Goal: Task Accomplishment & Management: Use online tool/utility

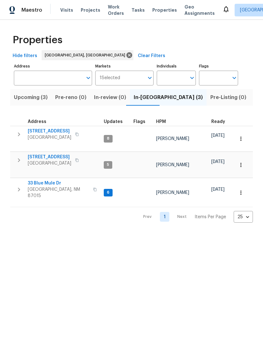
click at [38, 180] on span "33 Blue Mule Dr" at bounding box center [59, 183] width 62 height 6
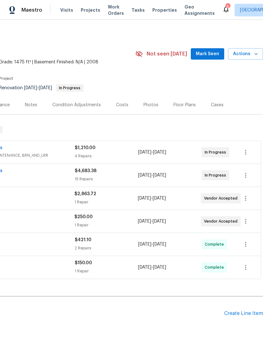
scroll to position [0, 93]
click at [212, 52] on span "Mark Seen" at bounding box center [207, 54] width 23 height 8
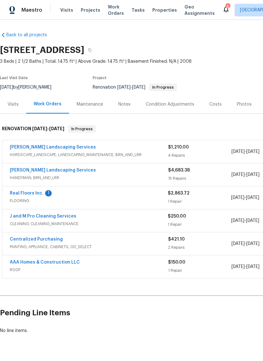
scroll to position [1, 0]
click at [52, 262] on link "AAA Homes & Construction LLC" at bounding box center [45, 262] width 70 height 4
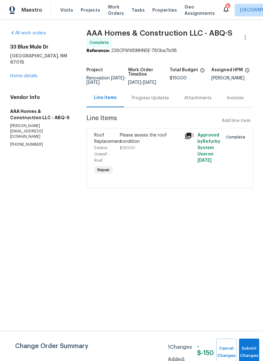
click at [153, 101] on div "Progress Updates" at bounding box center [150, 98] width 37 height 6
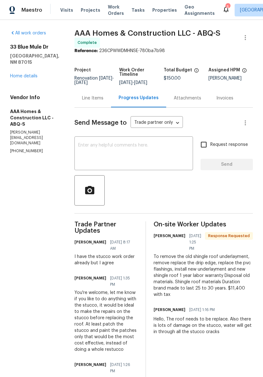
click at [110, 11] on span "Work Orders" at bounding box center [116, 10] width 16 height 13
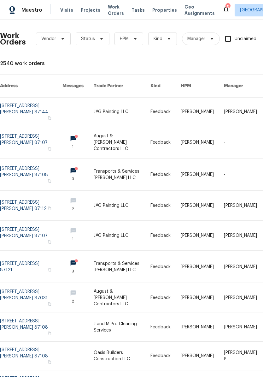
click at [155, 10] on span "Properties" at bounding box center [164, 10] width 25 height 6
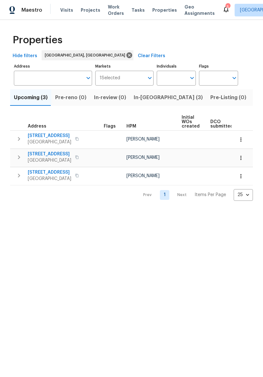
click at [146, 94] on span "In-reno (3)" at bounding box center [168, 97] width 69 height 9
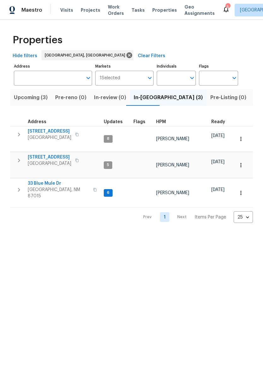
click at [46, 180] on span "33 Blue Mule Dr" at bounding box center [59, 183] width 62 height 6
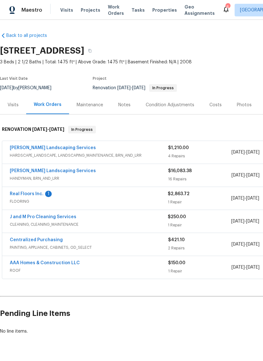
click at [219, 267] on div "$150.00 1 Repair" at bounding box center [199, 267] width 63 height 15
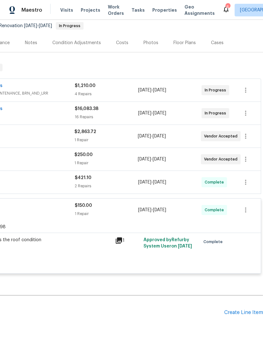
scroll to position [62, 93]
click at [248, 209] on icon "button" at bounding box center [246, 210] width 8 height 8
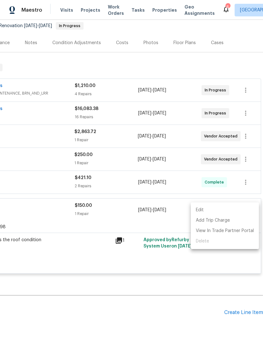
click at [167, 289] on div at bounding box center [131, 180] width 263 height 361
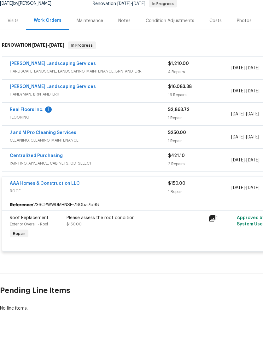
scroll to position [15, 0]
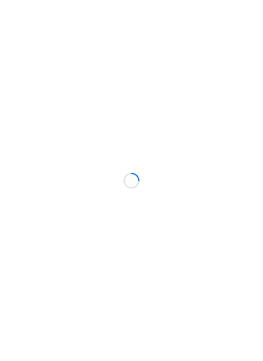
scroll to position [22, 0]
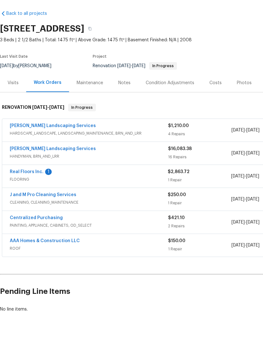
click at [36, 169] on link "[PERSON_NAME] Landscaping Services" at bounding box center [53, 171] width 86 height 4
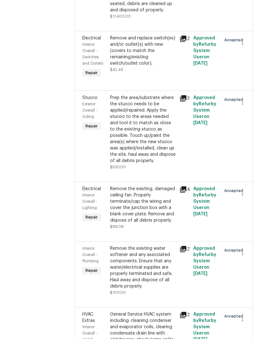
scroll to position [1147, 0]
click at [245, 43] on li "Cancel" at bounding box center [245, 48] width 24 height 10
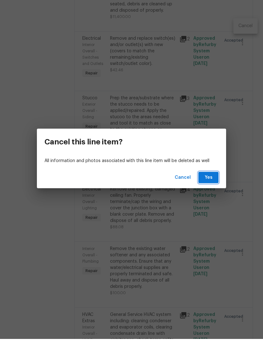
click at [209, 196] on span "Yes" at bounding box center [208, 200] width 10 height 8
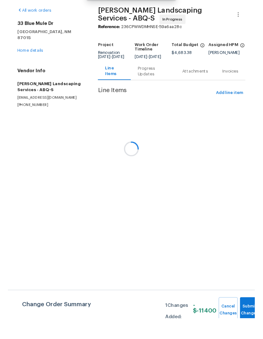
scroll to position [0, 0]
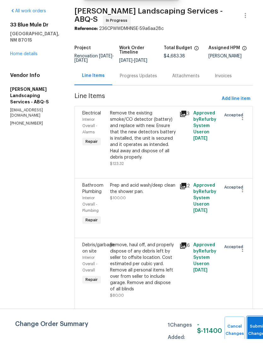
click at [254, 339] on button "Submit Changes" at bounding box center [257, 352] width 20 height 27
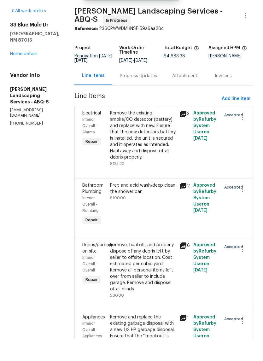
click at [237, 117] on span "Add line item" at bounding box center [236, 121] width 29 height 8
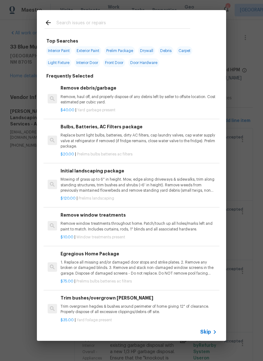
click at [57, 21] on input "text" at bounding box center [123, 23] width 134 height 9
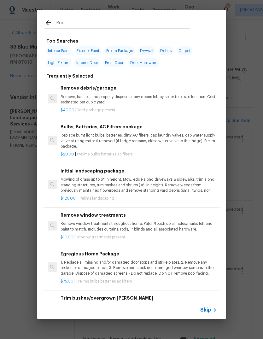
type input "Roof"
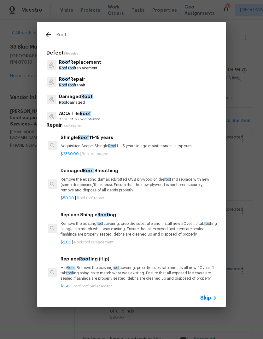
click at [94, 63] on p "Roof Replacement" at bounding box center [80, 62] width 42 height 7
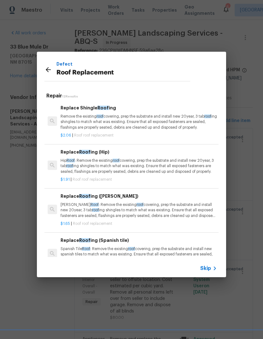
click at [148, 119] on p "Remove the existing roof covering, prep the substrate and install new 20year, 3…" at bounding box center [139, 122] width 156 height 16
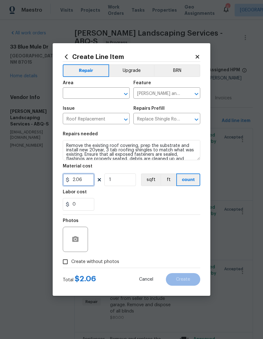
click at [87, 181] on input "2.06" at bounding box center [79, 179] width 32 height 13
type input "11400"
click at [141, 197] on div "Labor cost" at bounding box center [132, 194] width 138 height 8
click at [80, 235] on button "button" at bounding box center [75, 239] width 15 height 15
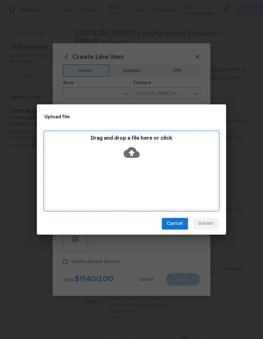
click at [130, 174] on div "Drag and drop a file here or click" at bounding box center [131, 171] width 174 height 79
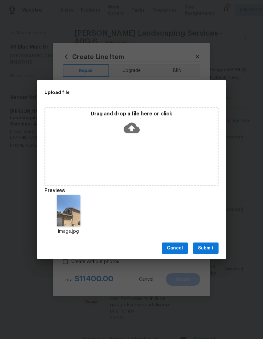
click at [207, 248] on span "Submit" at bounding box center [205, 248] width 15 height 8
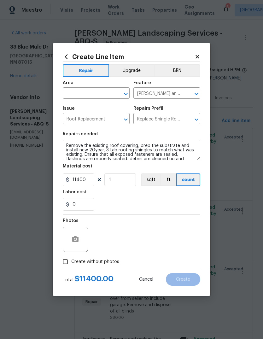
click at [89, 90] on input "text" at bounding box center [87, 94] width 49 height 10
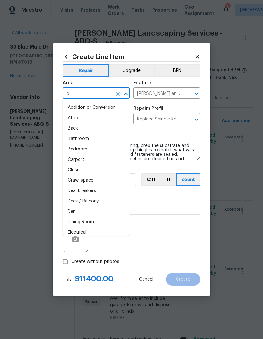
type input "ov"
type input "er"
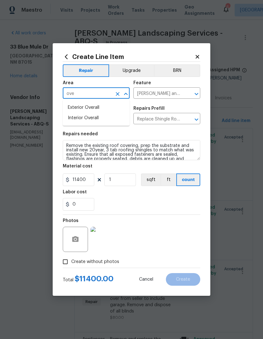
click at [89, 105] on li "Exterior Overall" at bounding box center [96, 108] width 67 height 10
type input "Exterior Overall"
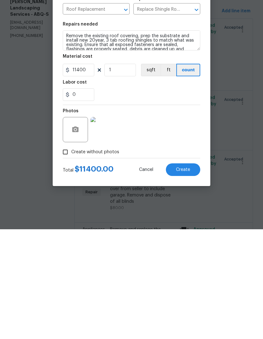
click at [183, 277] on span "Create" at bounding box center [183, 279] width 14 height 5
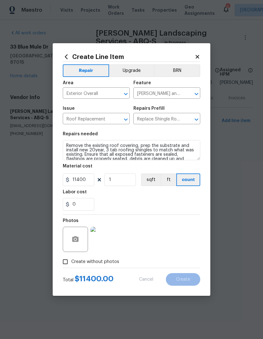
type input "0"
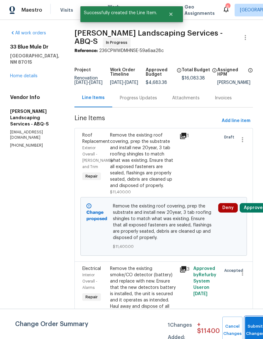
click at [254, 324] on button "Submit Changes" at bounding box center [255, 330] width 20 height 27
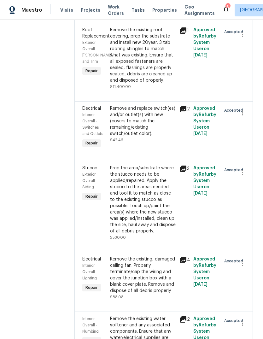
scroll to position [1109, 0]
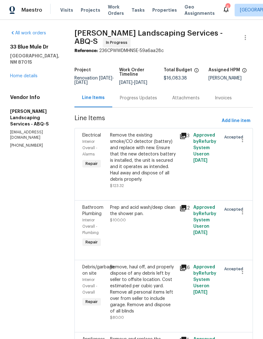
click at [21, 74] on link "Home details" at bounding box center [23, 76] width 27 height 4
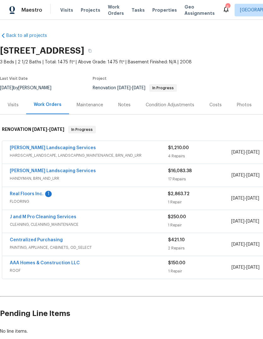
click at [59, 170] on link "[PERSON_NAME] Landscaping Services" at bounding box center [53, 171] width 86 height 4
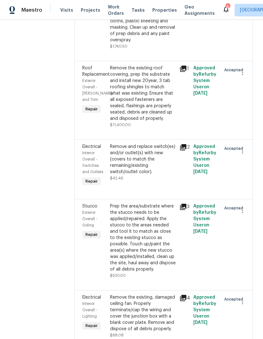
scroll to position [1060, 0]
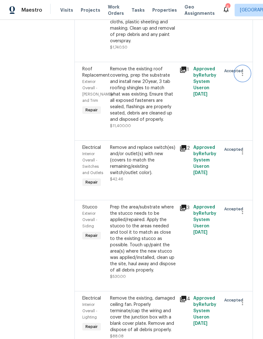
click at [243, 77] on icon "button" at bounding box center [243, 74] width 8 height 8
click at [244, 156] on li "Cancel" at bounding box center [245, 157] width 24 height 10
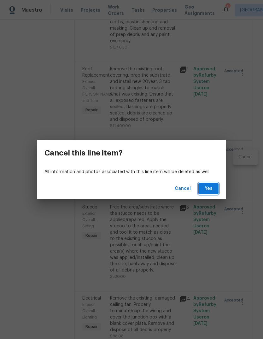
click at [210, 189] on span "Yes" at bounding box center [208, 189] width 10 height 8
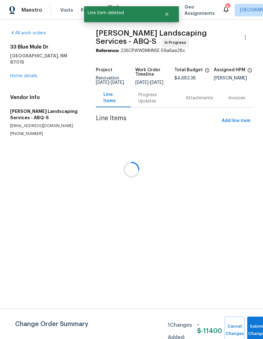
scroll to position [0, 0]
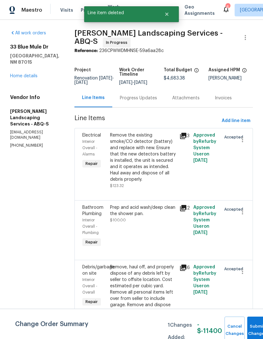
click at [21, 74] on link "Home details" at bounding box center [23, 76] width 27 height 4
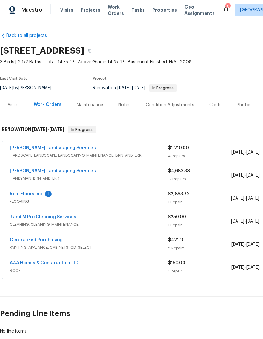
click at [48, 262] on link "AAA Homes & Construction LLC" at bounding box center [45, 263] width 70 height 4
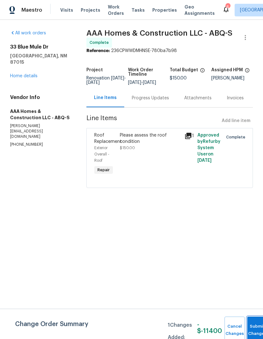
click at [256, 330] on span "Submit Changes" at bounding box center [257, 330] width 14 height 15
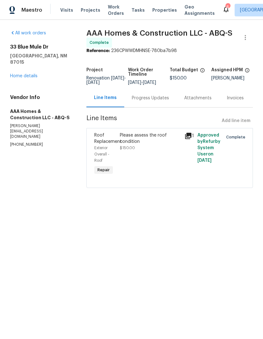
click at [20, 74] on link "Home details" at bounding box center [23, 76] width 27 height 4
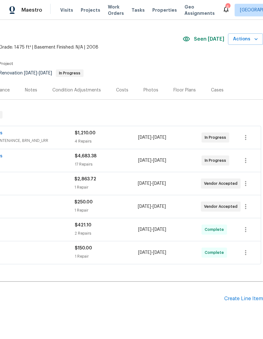
scroll to position [15, 93]
click at [247, 299] on div "Create Line Item" at bounding box center [243, 299] width 39 height 6
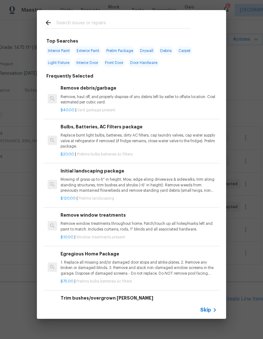
click at [64, 22] on input "text" at bounding box center [123, 23] width 134 height 9
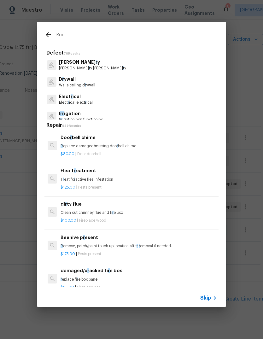
type input "Roof"
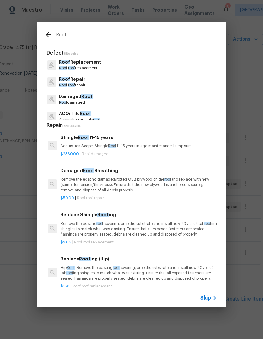
click at [69, 63] on p "Roof Replacement" at bounding box center [80, 62] width 42 height 7
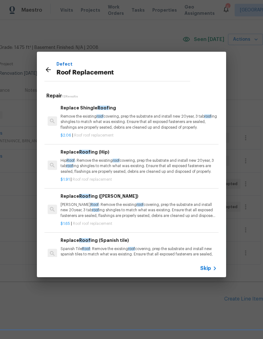
click at [77, 122] on p "Remove the existing roof covering, prep the substrate and install new 20year, 3…" at bounding box center [139, 122] width 156 height 16
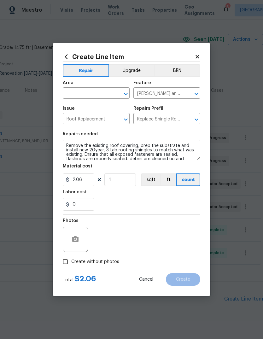
click at [68, 94] on input "text" at bounding box center [87, 94] width 49 height 10
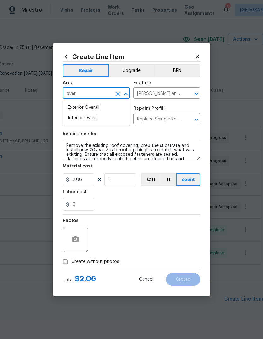
click at [75, 105] on li "Exterior Overall" at bounding box center [96, 108] width 67 height 10
type input "Exterior Overall"
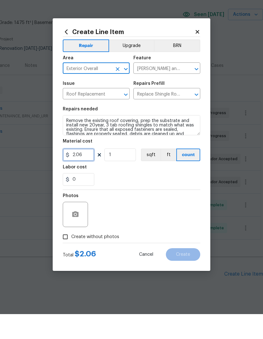
click at [84, 173] on input "2.06" at bounding box center [79, 179] width 32 height 13
type input "11400"
click at [150, 190] on div "Labor cost" at bounding box center [132, 194] width 138 height 8
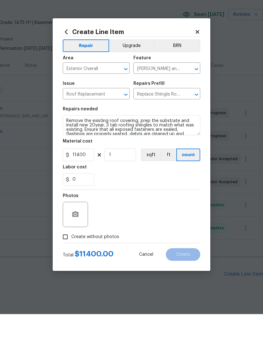
scroll to position [24, 0]
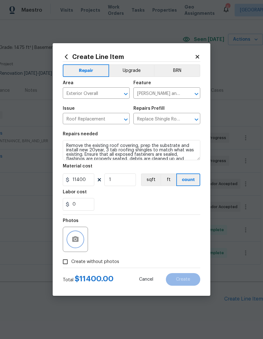
click at [73, 240] on icon "button" at bounding box center [75, 239] width 6 height 6
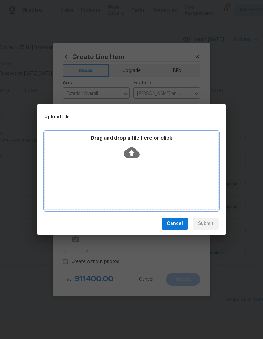
click at [145, 175] on div "Drag and drop a file here or click" at bounding box center [131, 171] width 174 height 79
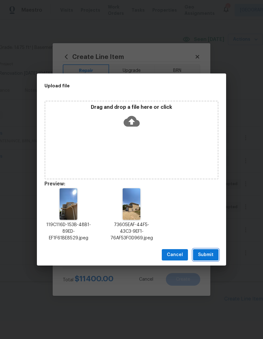
click at [209, 255] on span "Submit" at bounding box center [205, 255] width 15 height 8
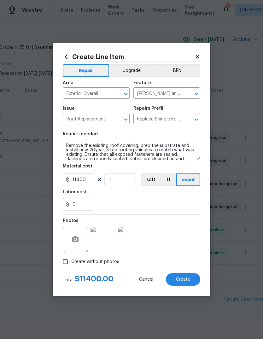
click at [179, 279] on span "Create" at bounding box center [183, 279] width 14 height 5
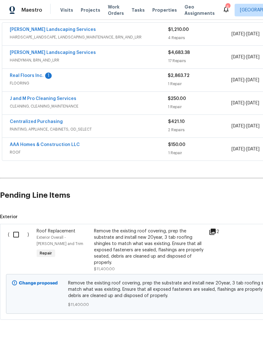
scroll to position [118, 0]
click at [16, 228] on input "checkbox" at bounding box center [18, 234] width 18 height 13
checkbox input "true"
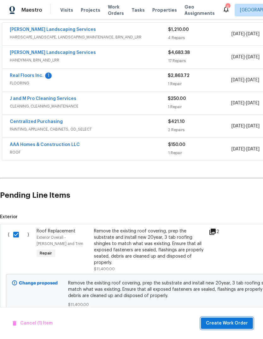
click at [223, 321] on span "Create Work Order" at bounding box center [227, 324] width 42 height 8
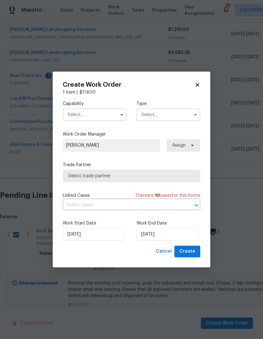
click at [114, 115] on input "text" at bounding box center [95, 115] width 64 height 13
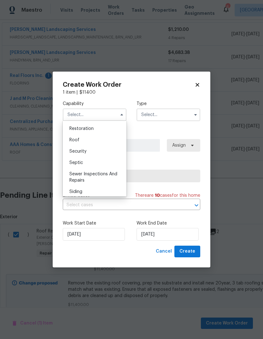
scroll to position [639, 0]
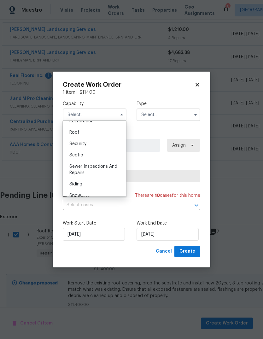
click at [79, 134] on div "Roof" at bounding box center [94, 132] width 61 height 11
type input "Roof"
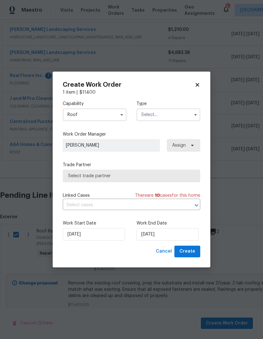
click at [182, 114] on input "text" at bounding box center [169, 115] width 64 height 13
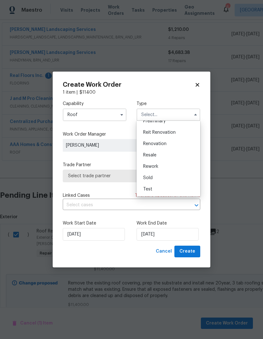
scroll to position [143, 0]
click at [161, 142] on span "Renovation" at bounding box center [154, 144] width 23 height 4
type input "Renovation"
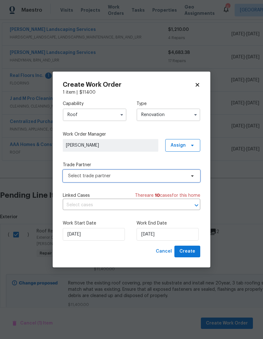
click at [126, 174] on span "Select trade partner" at bounding box center [127, 176] width 118 height 6
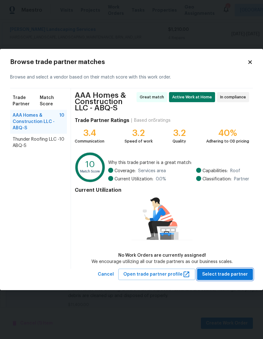
click at [226, 276] on span "Select trade partner" at bounding box center [225, 275] width 46 height 8
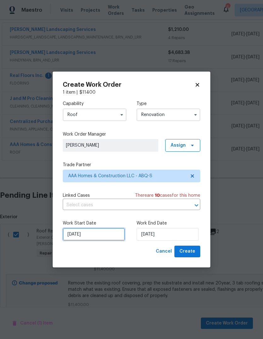
click at [76, 236] on input "[DATE]" at bounding box center [94, 234] width 62 height 13
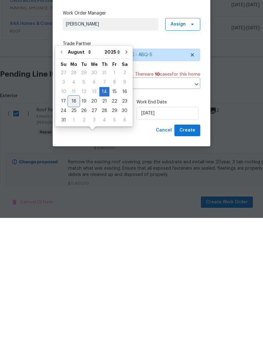
click at [71, 218] on div "18" at bounding box center [74, 222] width 10 height 9
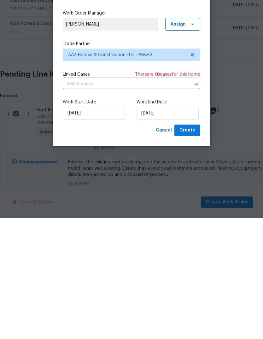
type input "[DATE]"
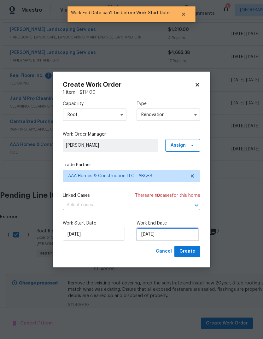
click at [156, 233] on input "[DATE]" at bounding box center [168, 234] width 62 height 13
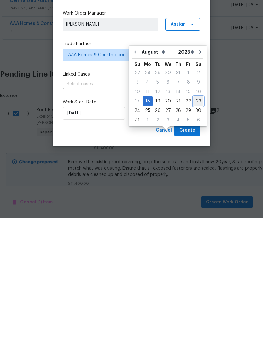
click at [195, 218] on div "23" at bounding box center [198, 222] width 10 height 9
type input "[DATE]"
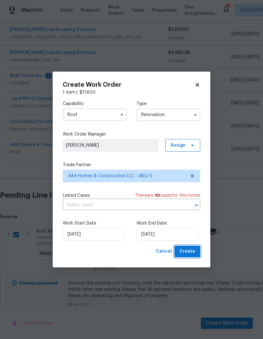
click at [190, 253] on span "Create" at bounding box center [187, 252] width 16 height 8
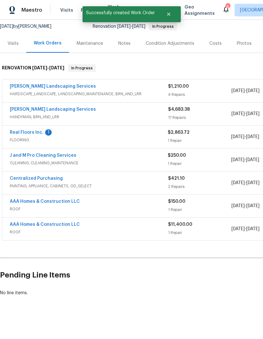
click at [19, 130] on link "Real Floors Inc." at bounding box center [27, 132] width 34 height 4
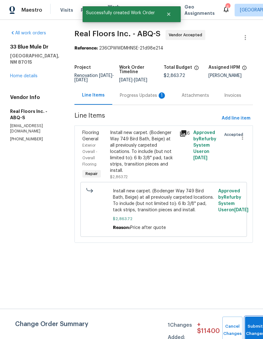
click at [252, 326] on button "Submit Changes" at bounding box center [255, 330] width 20 height 27
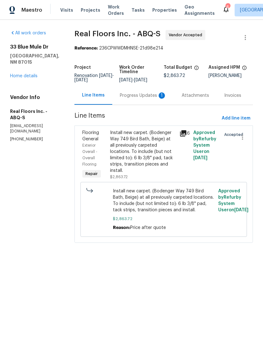
click at [136, 95] on div "Progress Updates 1" at bounding box center [143, 95] width 47 height 6
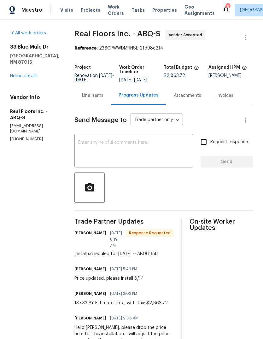
click at [85, 144] on textarea at bounding box center [133, 151] width 111 height 22
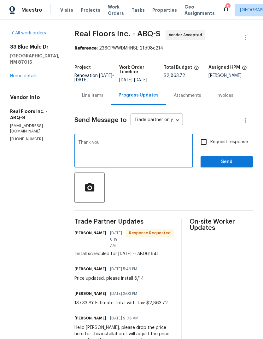
type textarea "Thank you"
click at [230, 160] on span "Send" at bounding box center [227, 162] width 42 height 8
